Goal: Register for event/course

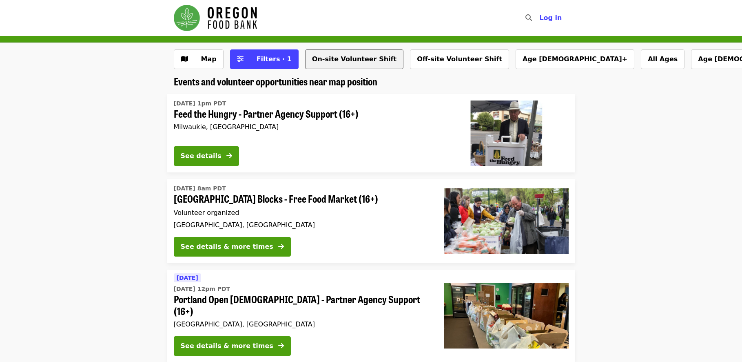
click at [339, 60] on button "On-site Volunteer Shift" at bounding box center [354, 59] width 98 height 20
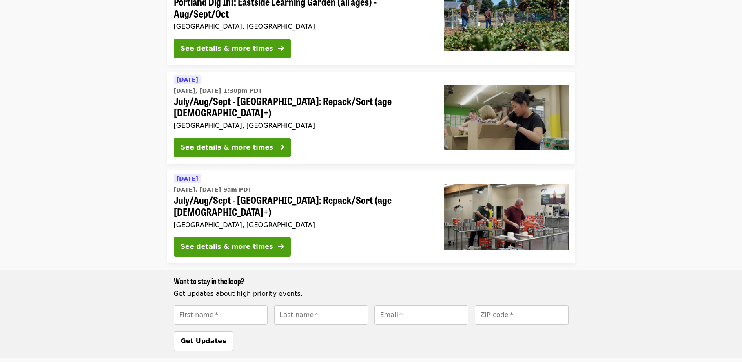
scroll to position [122, 0]
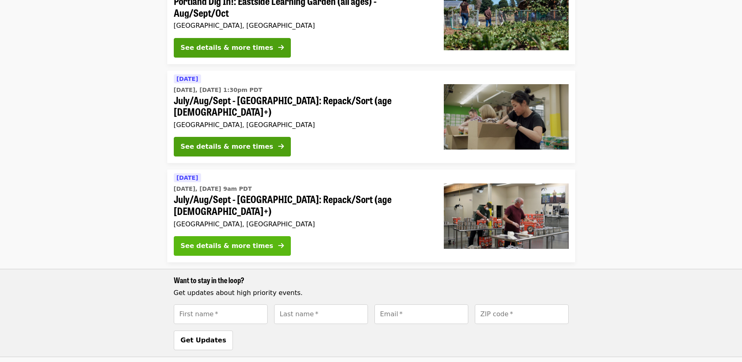
click at [226, 241] on div "See details & more times" at bounding box center [227, 246] width 93 height 10
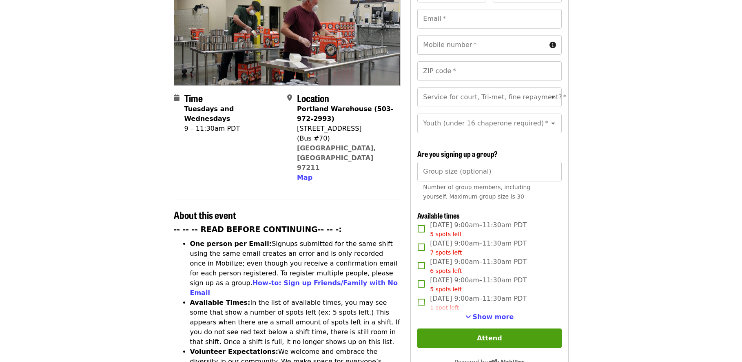
scroll to position [204, 0]
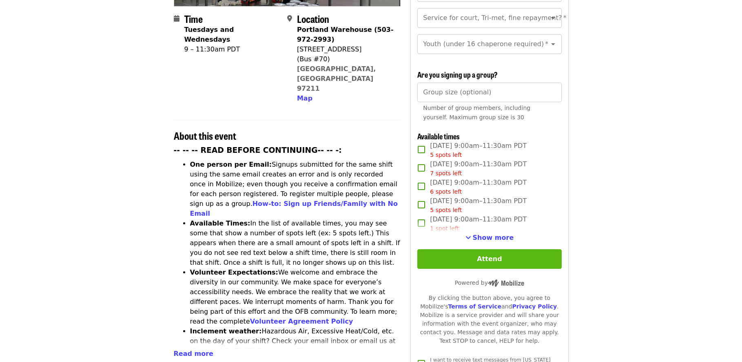
click at [460, 259] on button "Attend" at bounding box center [489, 259] width 144 height 20
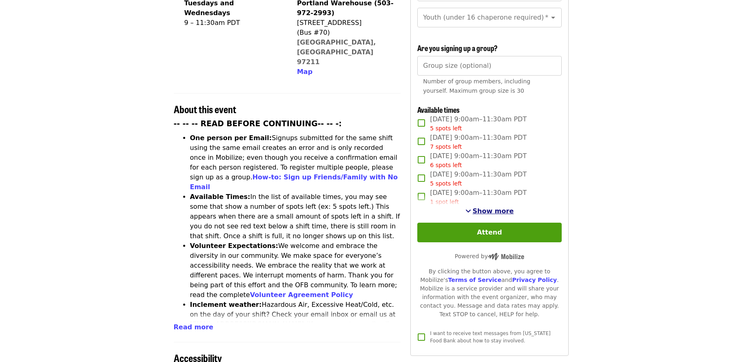
scroll to position [216, 0]
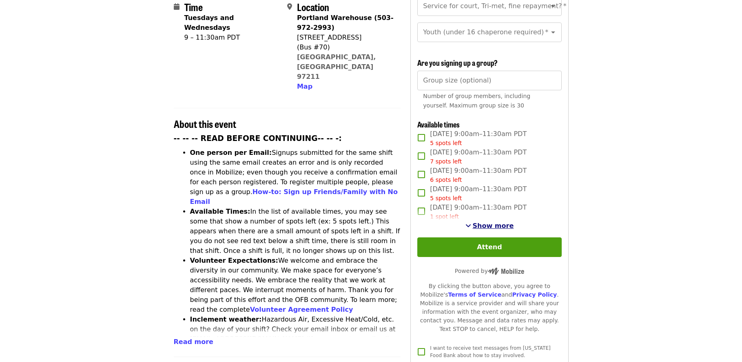
click at [497, 222] on span "Show more" at bounding box center [493, 226] width 41 height 8
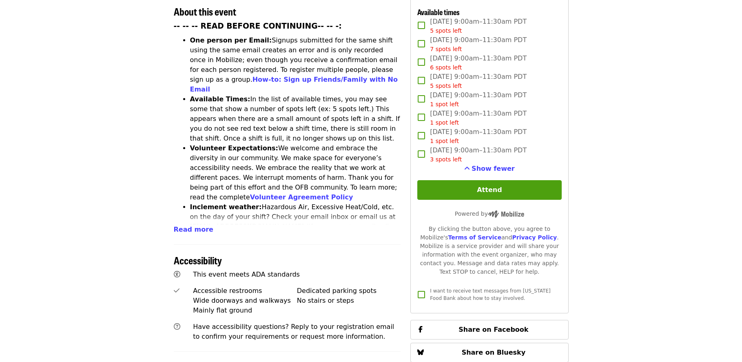
scroll to position [326, 0]
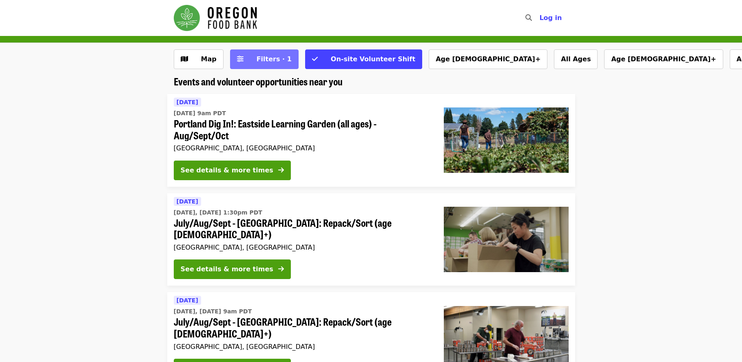
click at [271, 55] on span "Filters · 1" at bounding box center [274, 59] width 35 height 8
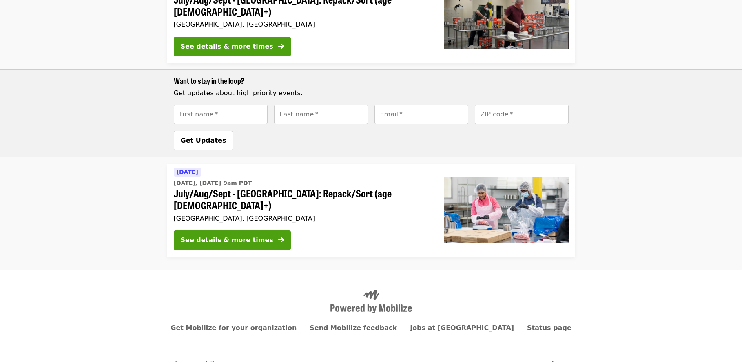
scroll to position [742, 0]
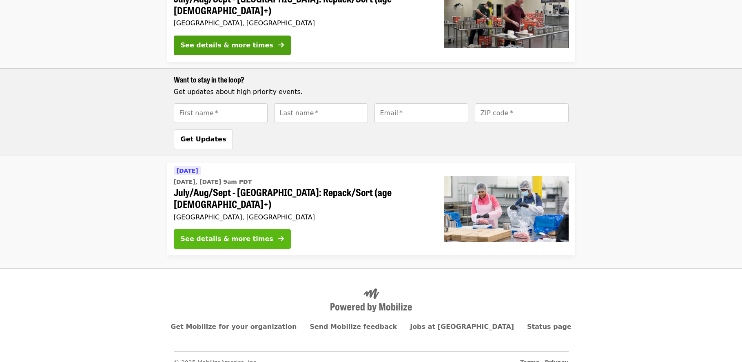
click at [240, 234] on div "See details & more times" at bounding box center [227, 239] width 93 height 10
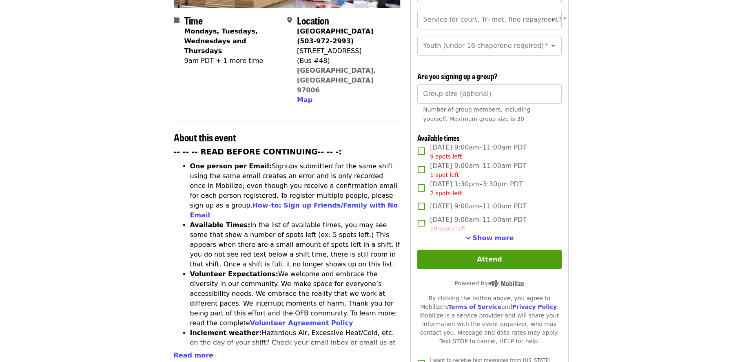
scroll to position [204, 0]
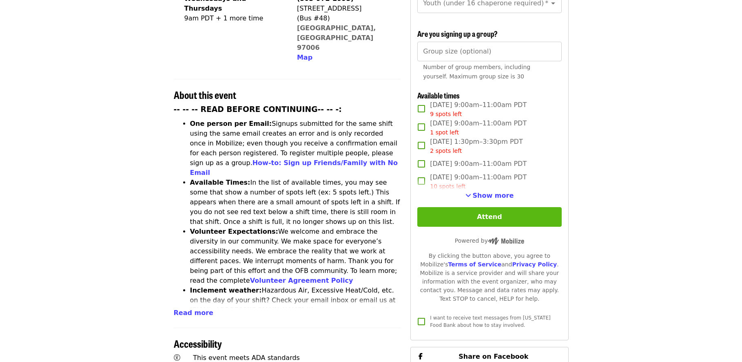
click at [476, 209] on button "Attend" at bounding box center [489, 217] width 144 height 20
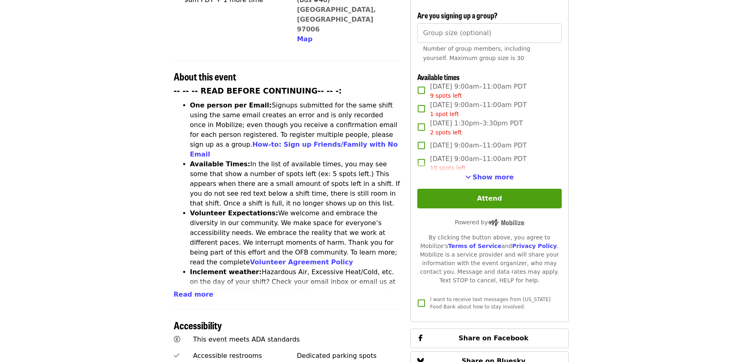
scroll to position [297, 0]
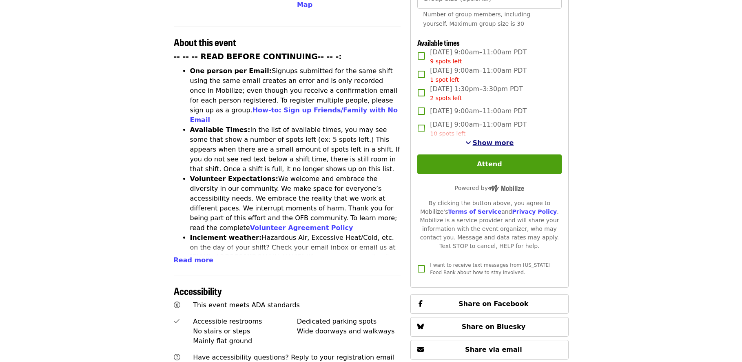
click at [480, 139] on span "Show more" at bounding box center [493, 143] width 41 height 8
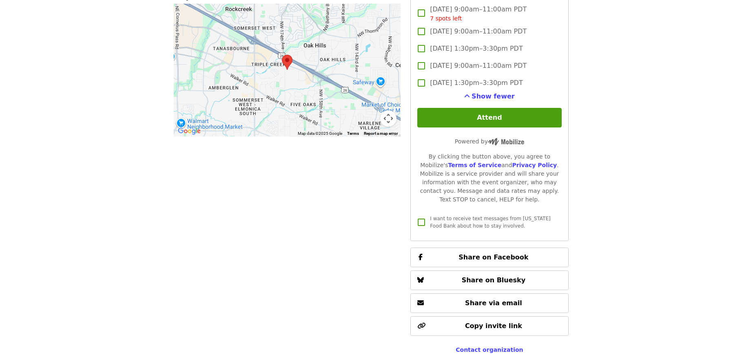
scroll to position [746, 0]
